Goal: Task Accomplishment & Management: Complete application form

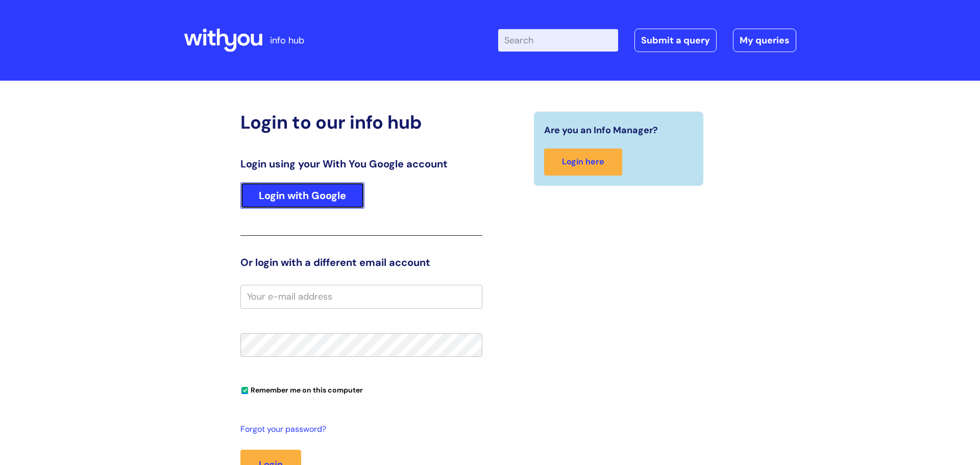
click at [333, 191] on link "Login with Google" at bounding box center [302, 195] width 124 height 27
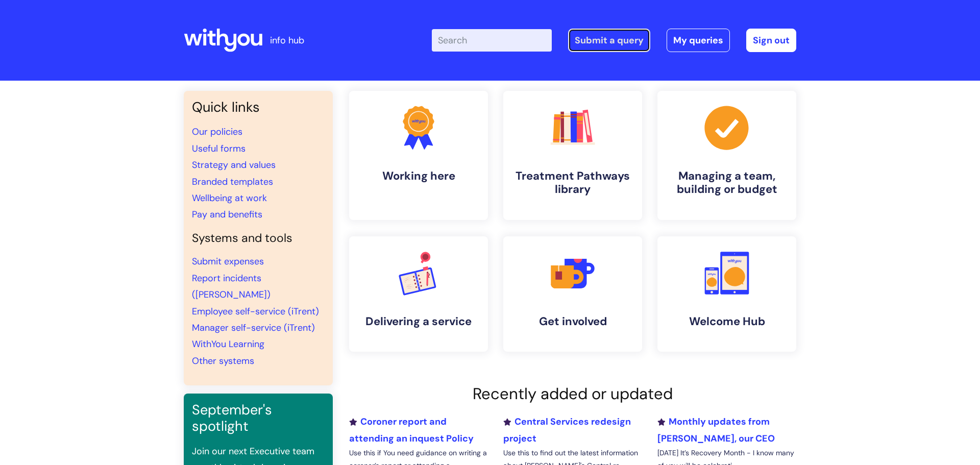
click at [592, 46] on link "Submit a query" at bounding box center [609, 40] width 82 height 23
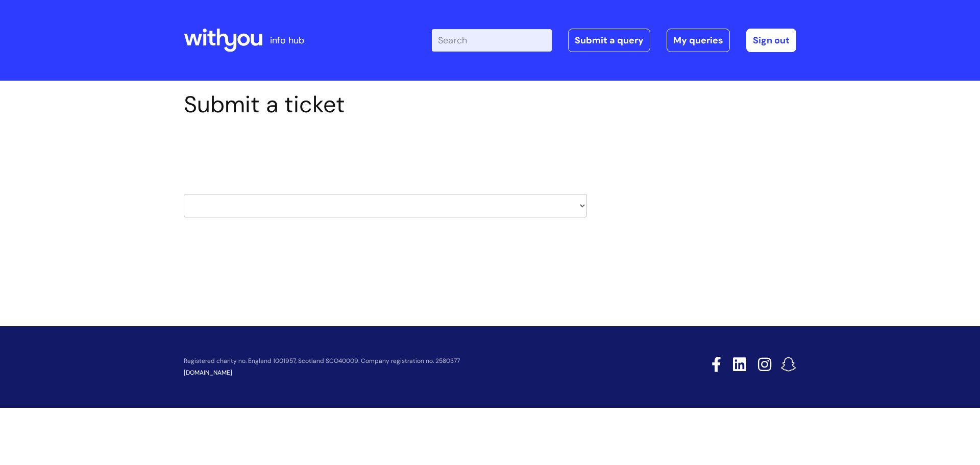
click at [535, 208] on select "HR / People IT and Support Clinical Drug Alerts Finance Accounts Data Support T…" at bounding box center [385, 205] width 403 height 23
select select "it_and_support"
click at [184, 194] on select "HR / People IT and Support Clinical Drug Alerts Finance Accounts Data Support T…" at bounding box center [385, 205] width 403 height 23
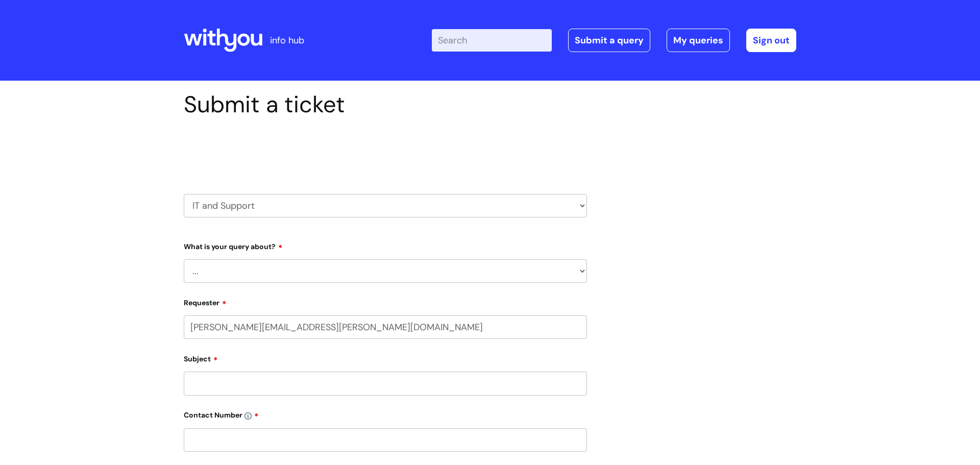
select select "80004286536"
drag, startPoint x: 359, startPoint y: 213, endPoint x: 277, endPoint y: 270, distance: 99.7
click at [277, 270] on div "Select issue type HR / People IT and Support Clinical Drug Alerts Finance Accou…" at bounding box center [385, 436] width 403 height 619
click at [277, 270] on select "... Mobile Phone Reset & MFA Accounts, Starters and Leavers IT Hardware issue I…" at bounding box center [385, 270] width 403 height 23
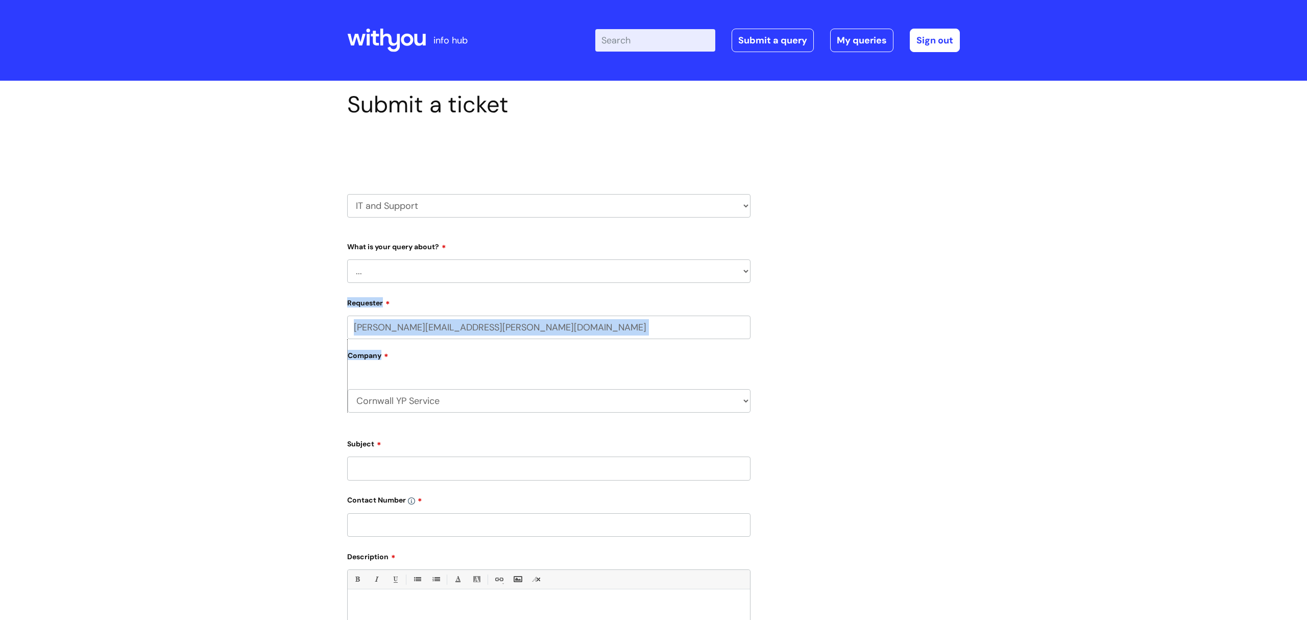
drag, startPoint x: 340, startPoint y: 416, endPoint x: 678, endPoint y: 267, distance: 369.0
click at [678, 267] on form "Type Of Request ... Accounts (Finance) Alerts! (For clinical team) Data Protect…" at bounding box center [548, 492] width 403 height 508
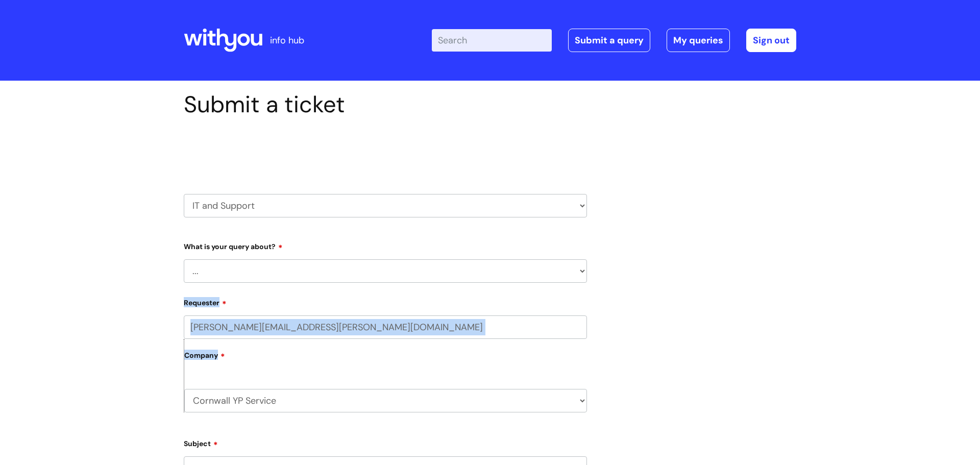
click at [333, 274] on select "... Mobile Phone Reset & MFA Accounts, Starters and Leavers IT Hardware issue I…" at bounding box center [385, 270] width 403 height 23
select select "Something Else"
click at [184, 259] on select "... Mobile Phone Reset & MFA Accounts, Starters and Leavers IT Hardware issue I…" at bounding box center [385, 270] width 403 height 23
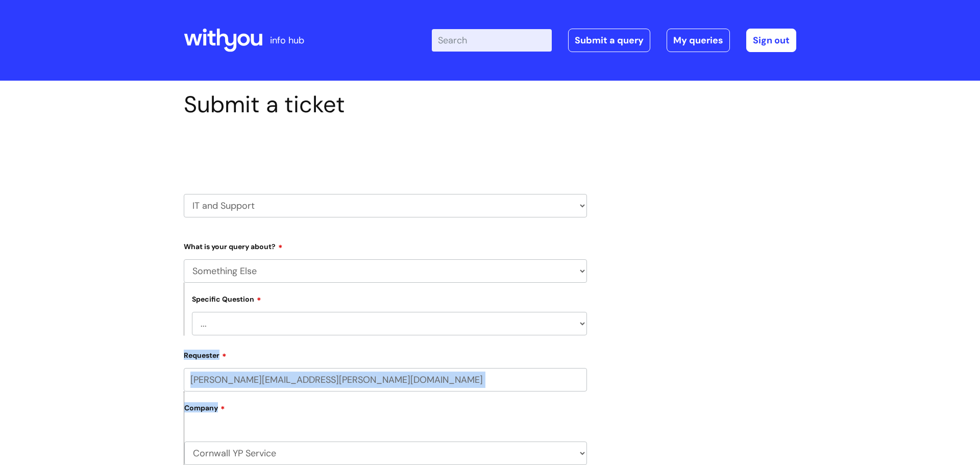
click at [251, 322] on select "... My problem is not listed" at bounding box center [389, 323] width 395 height 23
click at [263, 370] on input "emily.webb@wearewithyou.org.uk" at bounding box center [385, 379] width 403 height 23
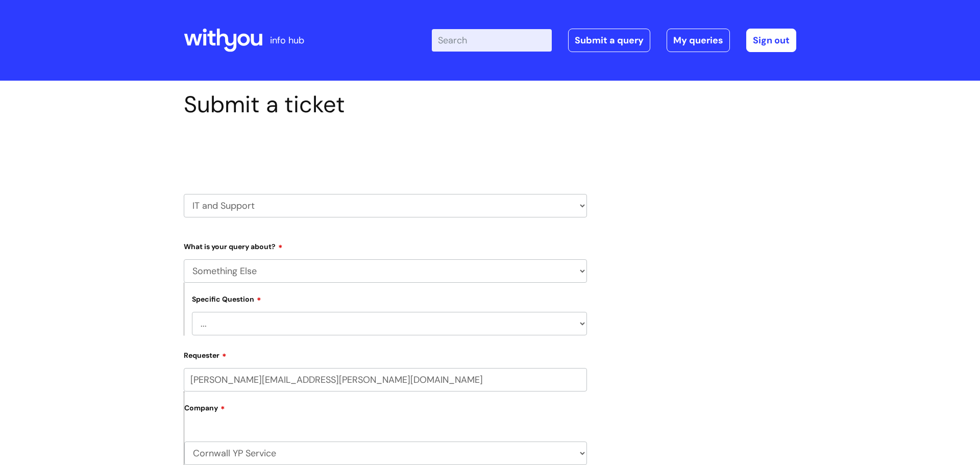
click at [233, 312] on select "... My problem is not listed" at bounding box center [389, 323] width 395 height 23
select select "My problem is not listed"
click at [192, 312] on select "... My problem is not listed" at bounding box center [389, 323] width 395 height 23
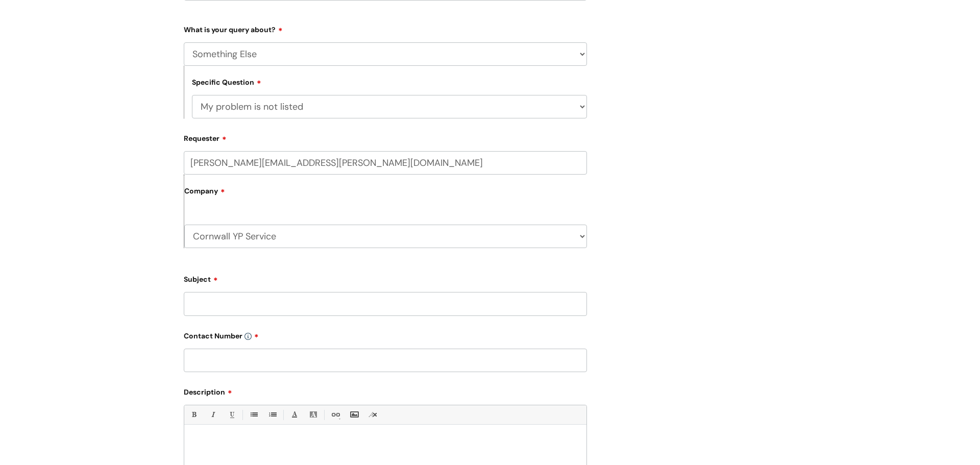
scroll to position [217, 0]
click at [204, 307] on input "Subject" at bounding box center [385, 302] width 403 height 23
type input "Phone not delivering text messages"
click at [209, 365] on input "text" at bounding box center [385, 359] width 403 height 23
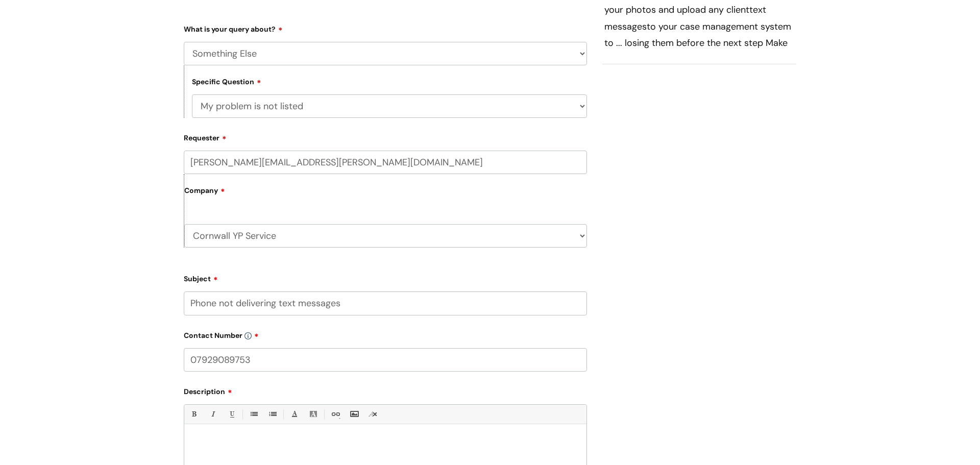
type input "07929089753"
click at [233, 446] on p at bounding box center [385, 441] width 387 height 9
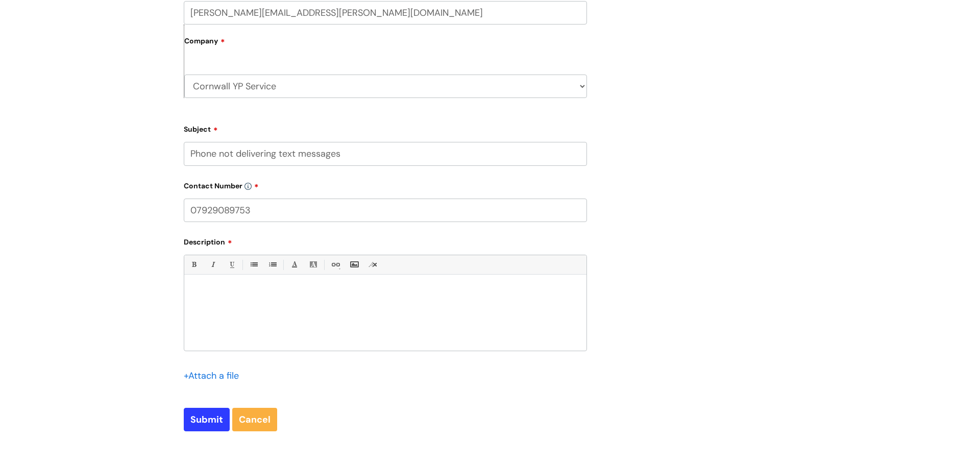
scroll to position [372, 0]
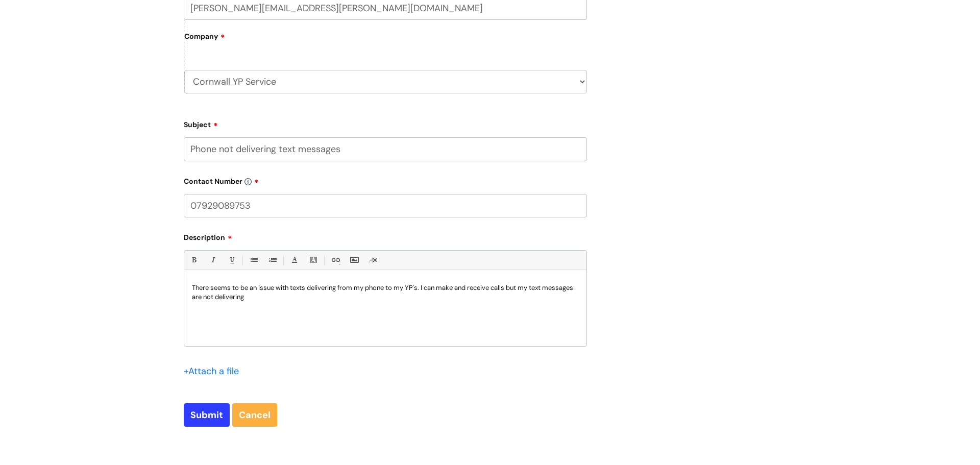
click at [297, 298] on p "There seems to be an issue with texts delivering from my phone to my YP's. I ca…" at bounding box center [385, 292] width 387 height 18
click at [210, 421] on input "Submit" at bounding box center [207, 414] width 46 height 23
type input "Please Wait..."
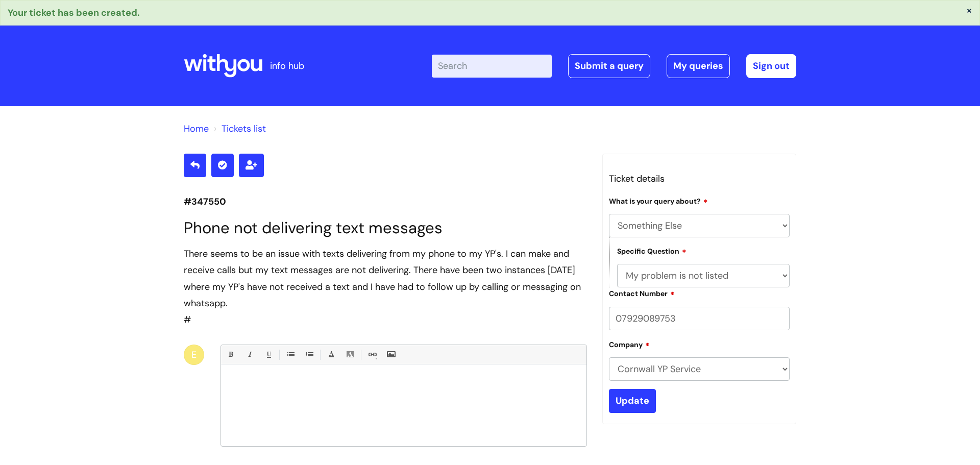
select select "Something Else"
select select "My problem is not listed"
drag, startPoint x: 225, startPoint y: 201, endPoint x: 178, endPoint y: 204, distance: 47.1
click at [178, 204] on div "#347550 Phone not delivering text messages There seems to be an issue with text…" at bounding box center [385, 361] width 419 height 414
copy p "#347550"
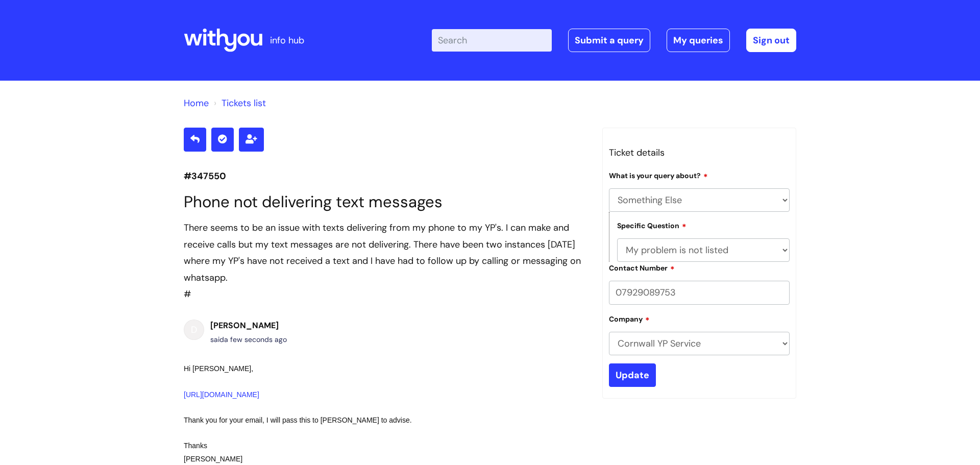
select select "Something Else"
select select "My problem is not listed"
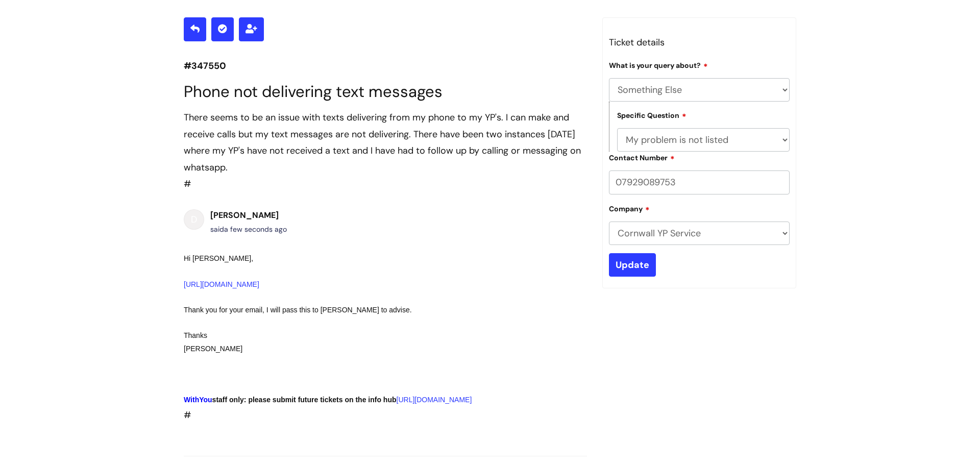
scroll to position [110, 0]
